Goal: Information Seeking & Learning: Learn about a topic

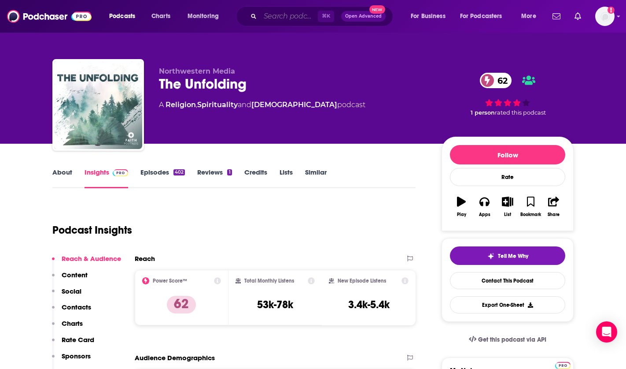
click at [290, 16] on input "Search podcasts, credits, & more..." at bounding box center [289, 16] width 58 height 14
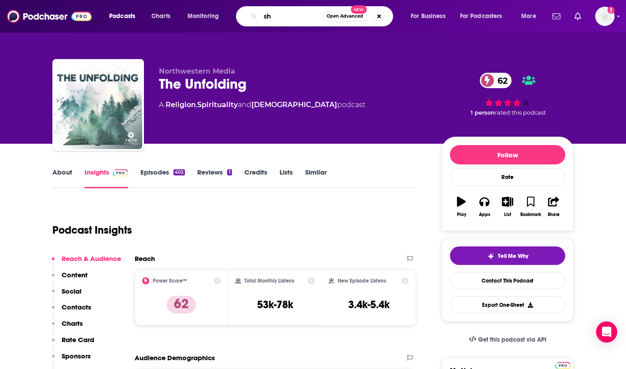
type input "s"
type input "[PERSON_NAME]"
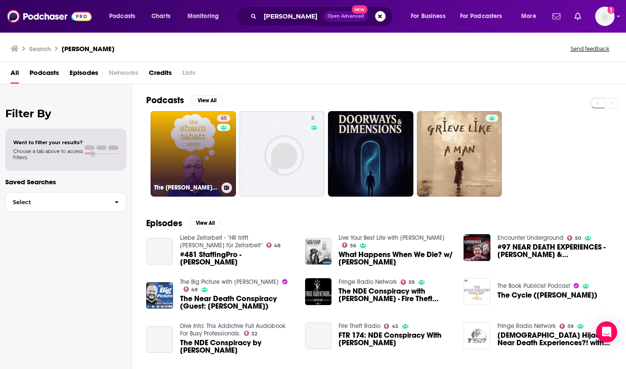
click at [198, 161] on link "45 The [PERSON_NAME] Show" at bounding box center [193, 153] width 85 height 85
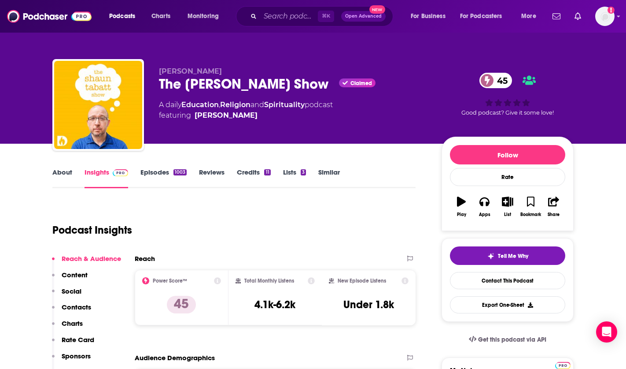
click at [156, 175] on link "Episodes 1003" at bounding box center [164, 178] width 46 height 20
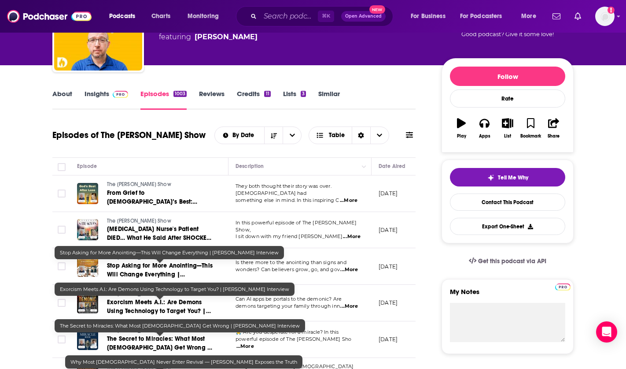
scroll to position [59, 0]
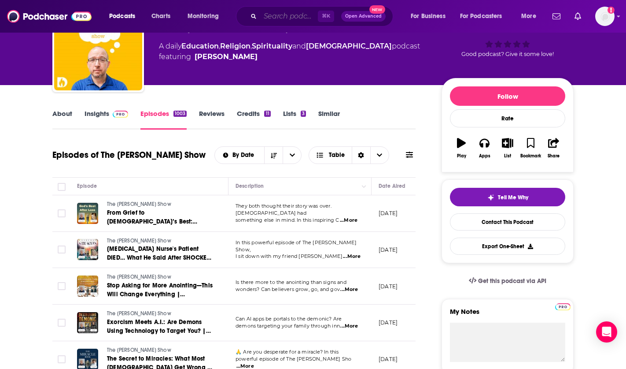
click at [288, 14] on input "Search podcasts, credits, & more..." at bounding box center [289, 16] width 58 height 14
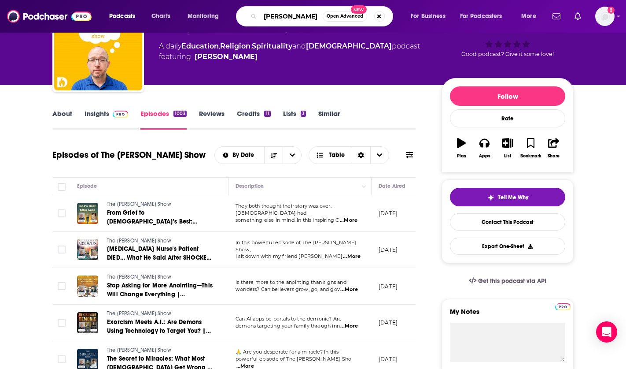
type input "[PERSON_NAME]"
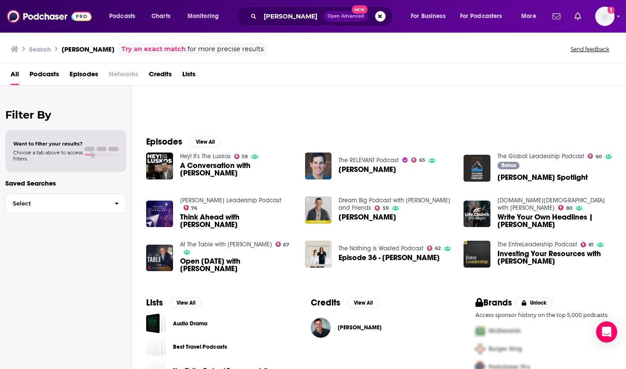
scroll to position [104, 0]
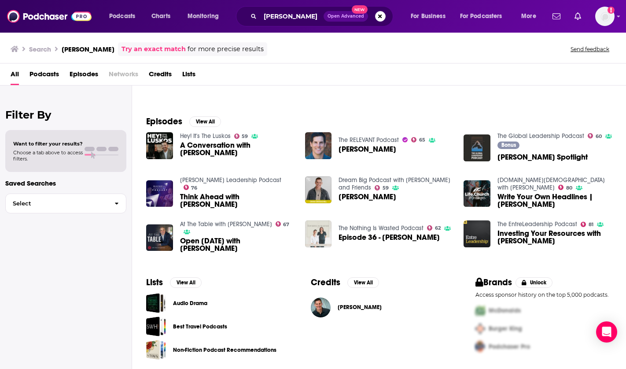
click at [310, 229] on img "Episode 36 - Craig Groeschel" at bounding box center [318, 233] width 27 height 27
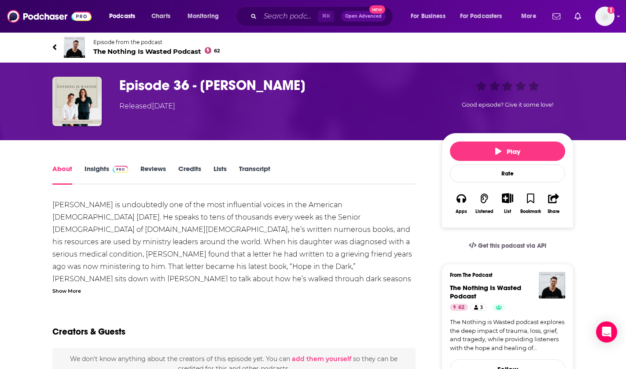
click at [96, 170] on link "Insights" at bounding box center [107, 174] width 44 height 20
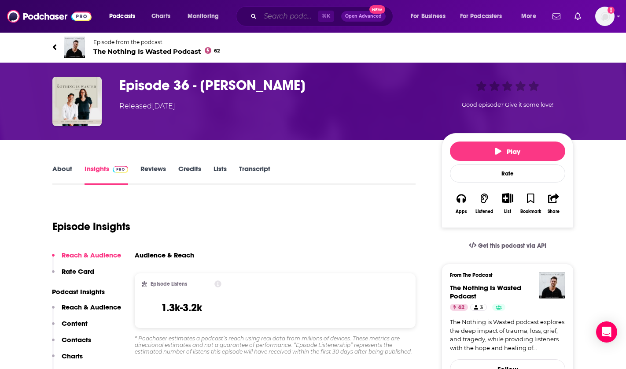
click at [282, 20] on input "Search podcasts, credits, & more..." at bounding box center [289, 16] width 58 height 14
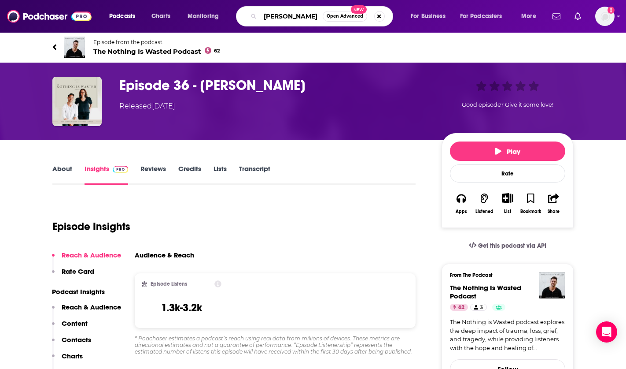
type input "[PERSON_NAME]"
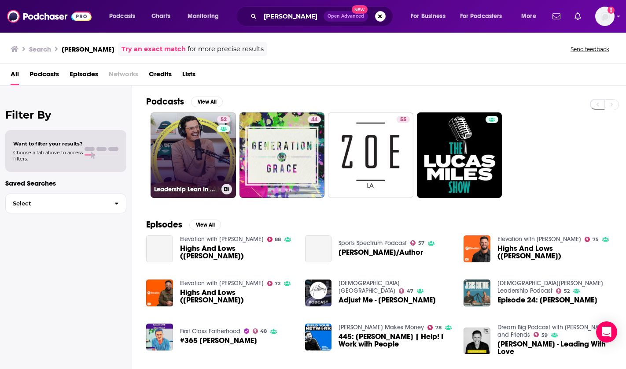
click at [201, 170] on link "52 Leadership Lean In with [PERSON_NAME]" at bounding box center [193, 154] width 85 height 85
